Goal: Information Seeking & Learning: Learn about a topic

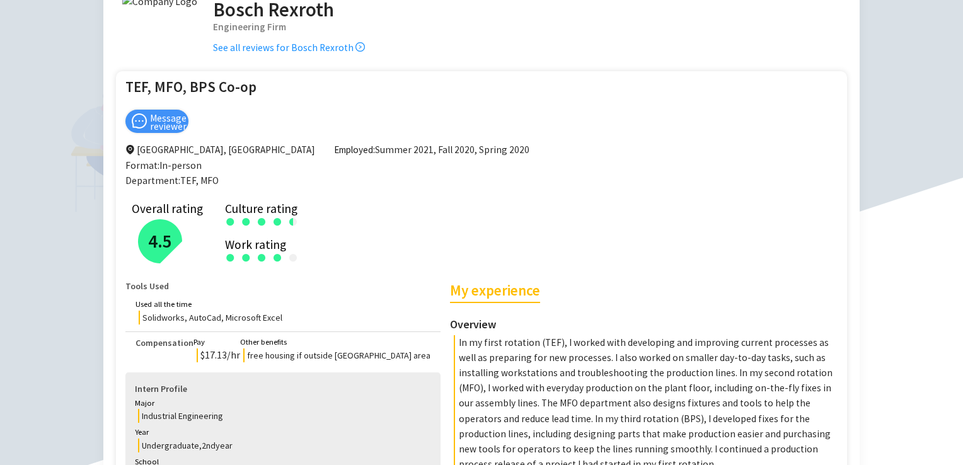
scroll to position [189, 0]
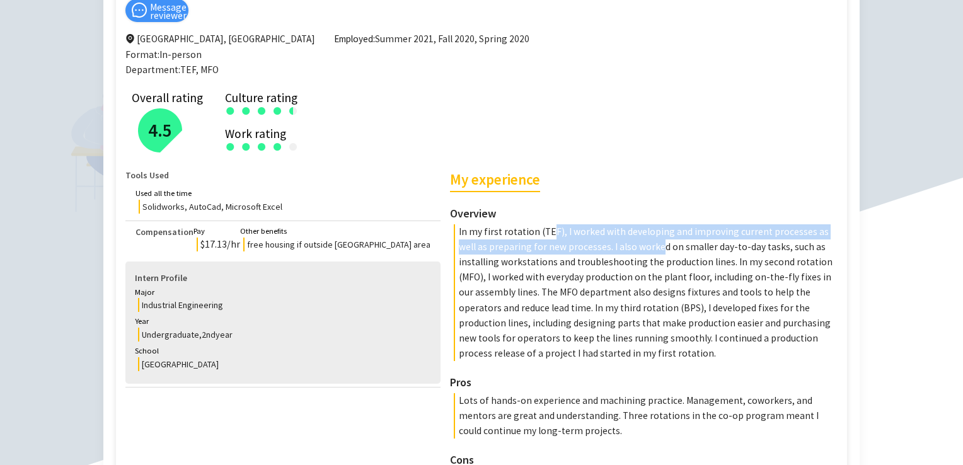
drag, startPoint x: 478, startPoint y: 233, endPoint x: 477, endPoint y: 245, distance: 12.6
click at [477, 245] on p "In my first rotation (TEF), I worked with developing and improving current proc…" at bounding box center [647, 292] width 387 height 137
drag, startPoint x: 477, startPoint y: 245, endPoint x: 465, endPoint y: 247, distance: 12.7
click at [465, 247] on p "In my first rotation (TEF), I worked with developing and improving current proc…" at bounding box center [647, 292] width 387 height 137
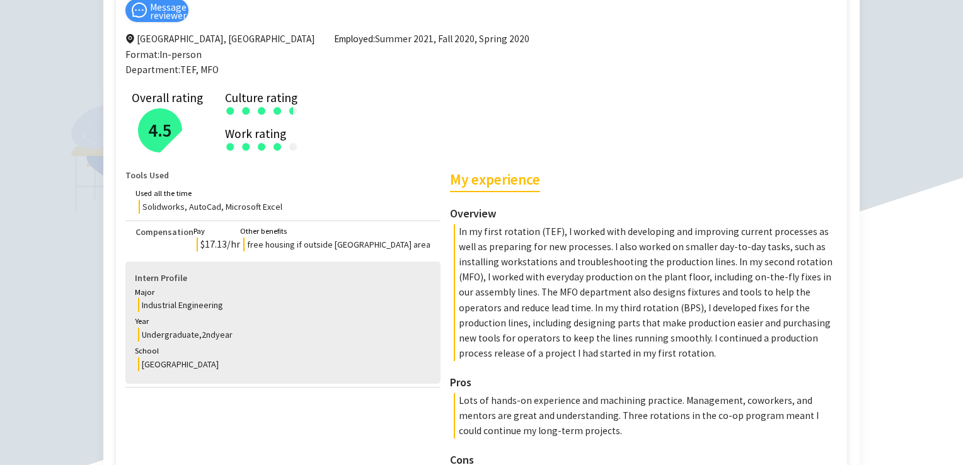
click at [492, 248] on p "In my first rotation (TEF), I worked with developing and improving current proc…" at bounding box center [647, 292] width 387 height 137
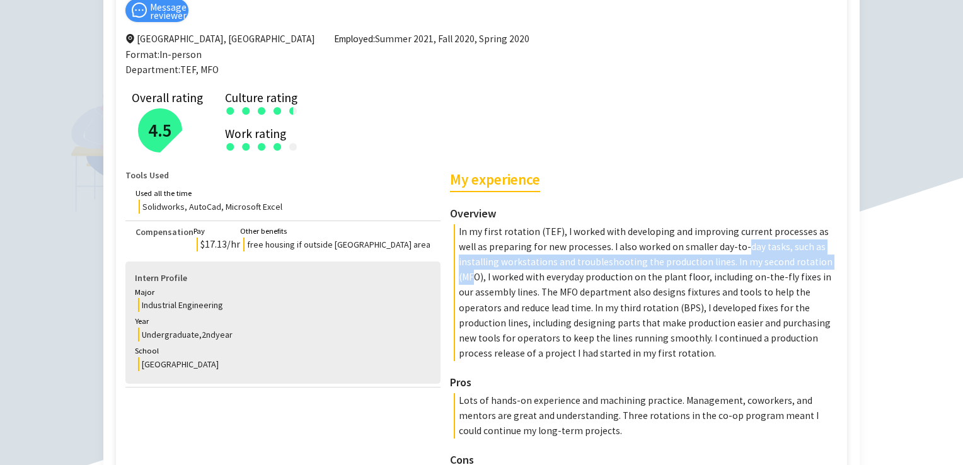
drag, startPoint x: 562, startPoint y: 243, endPoint x: 562, endPoint y: 264, distance: 20.2
click at [562, 264] on p "In my first rotation (TEF), I worked with developing and improving current proc…" at bounding box center [647, 292] width 387 height 137
drag, startPoint x: 562, startPoint y: 264, endPoint x: 555, endPoint y: 264, distance: 7.0
click at [555, 264] on p "In my first rotation (TEF), I worked with developing and improving current proc…" at bounding box center [647, 292] width 387 height 137
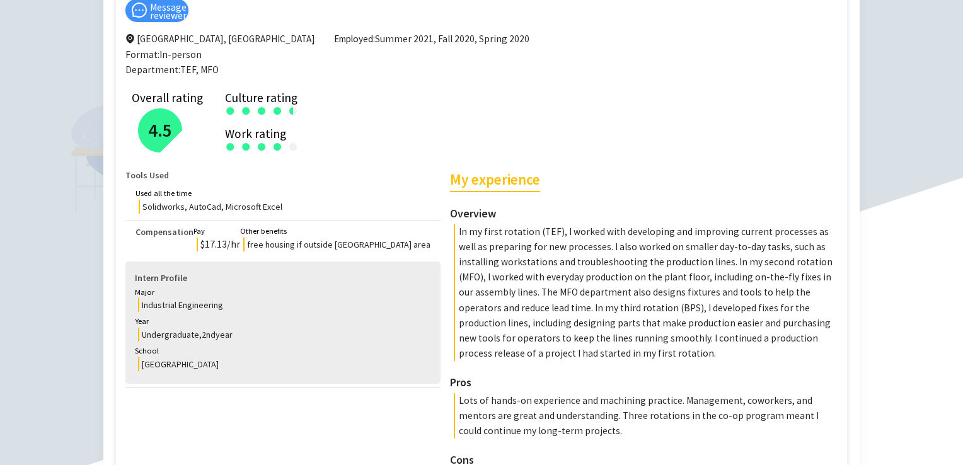
drag, startPoint x: 555, startPoint y: 264, endPoint x: 540, endPoint y: 276, distance: 18.9
click at [540, 276] on p "In my first rotation (TEF), I worked with developing and improving current proc…" at bounding box center [647, 292] width 387 height 137
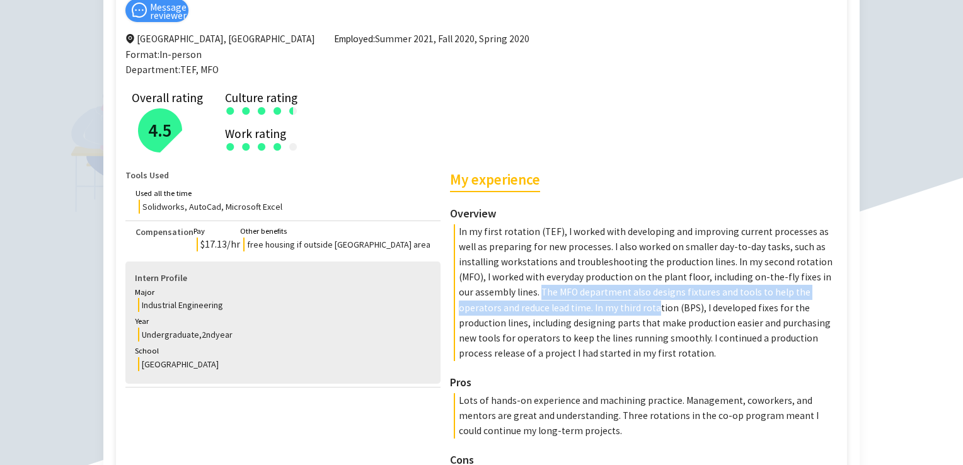
drag, startPoint x: 538, startPoint y: 276, endPoint x: 538, endPoint y: 290, distance: 14.5
click at [538, 290] on p "In my first rotation (TEF), I worked with developing and improving current proc…" at bounding box center [647, 292] width 387 height 137
click at [538, 294] on p "In my first rotation (TEF), I worked with developing and improving current proc…" at bounding box center [647, 292] width 387 height 137
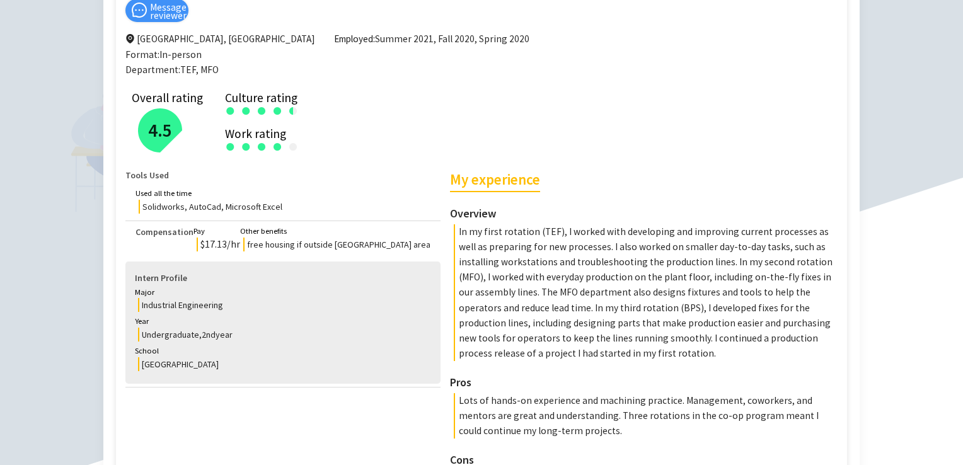
click at [556, 294] on p "In my first rotation (TEF), I worked with developing and improving current proc…" at bounding box center [647, 292] width 387 height 137
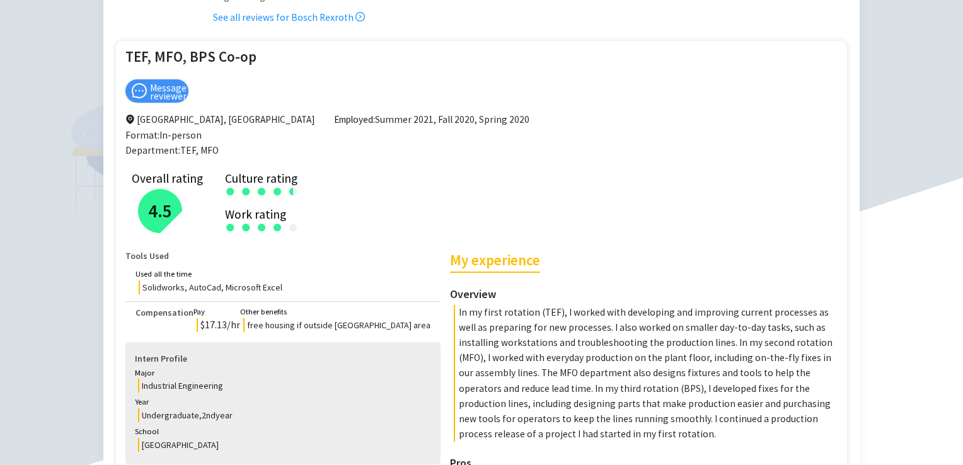
scroll to position [0, 0]
